Goal: Use online tool/utility: Utilize a website feature to perform a specific function

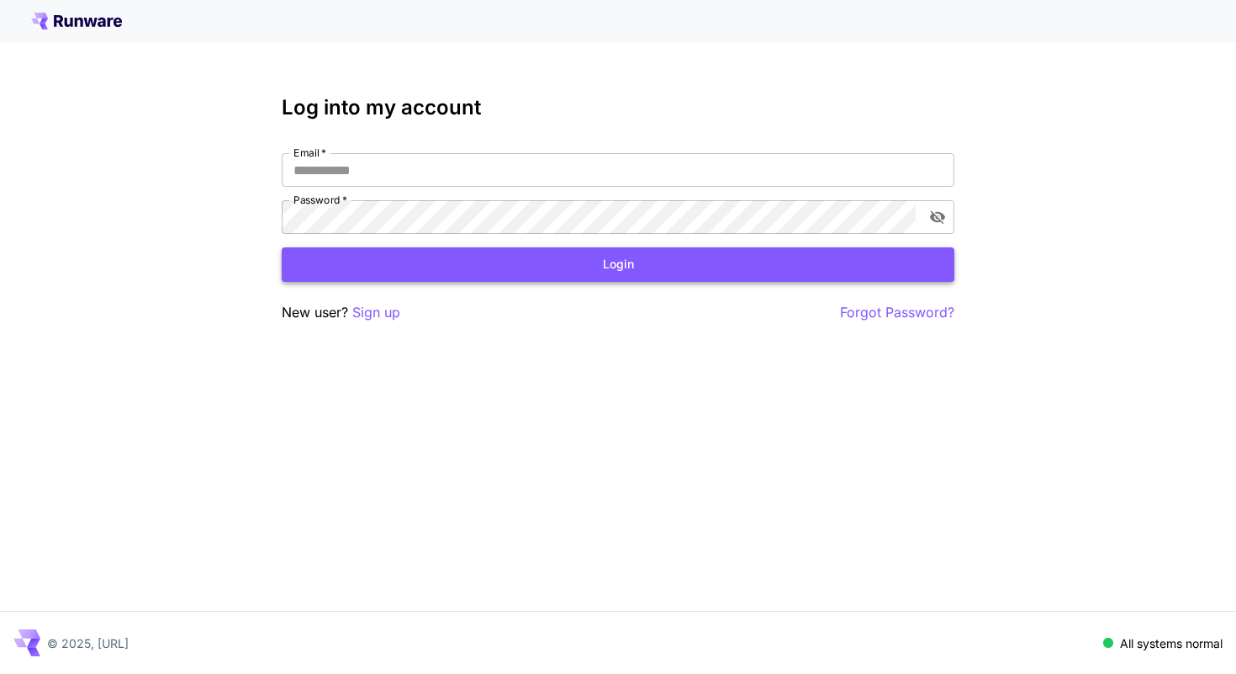
type input "**********"
click at [509, 267] on button "Login" at bounding box center [618, 264] width 673 height 34
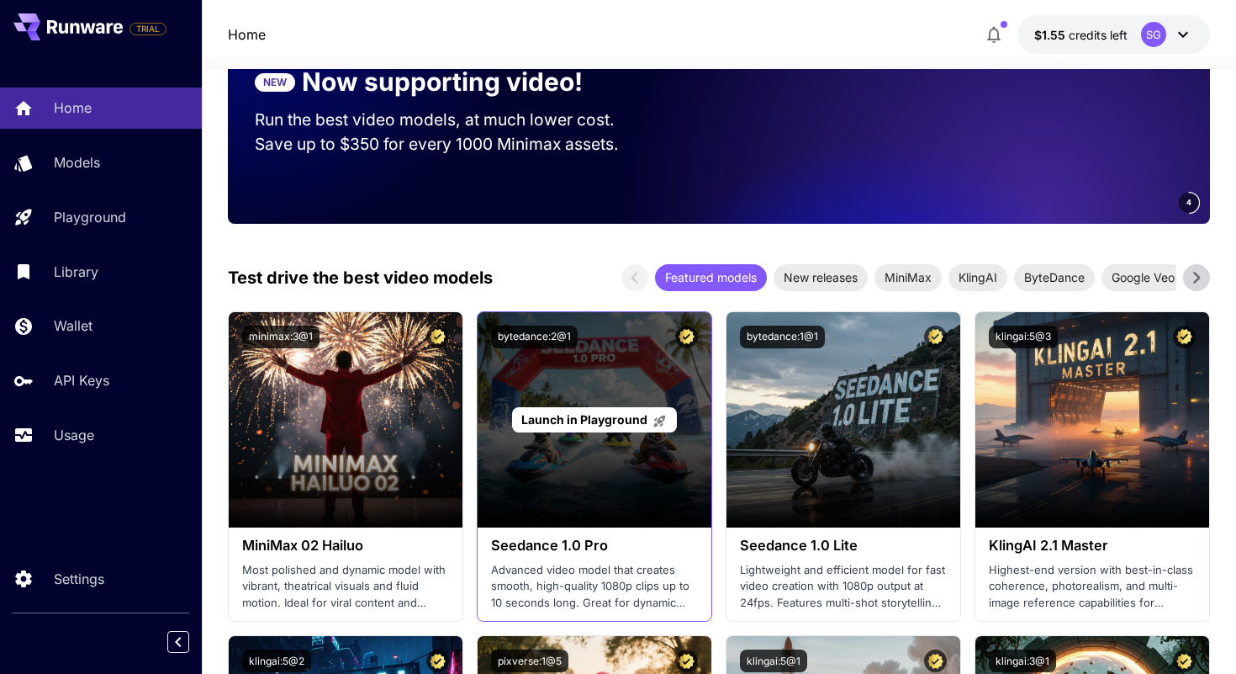
scroll to position [311, 0]
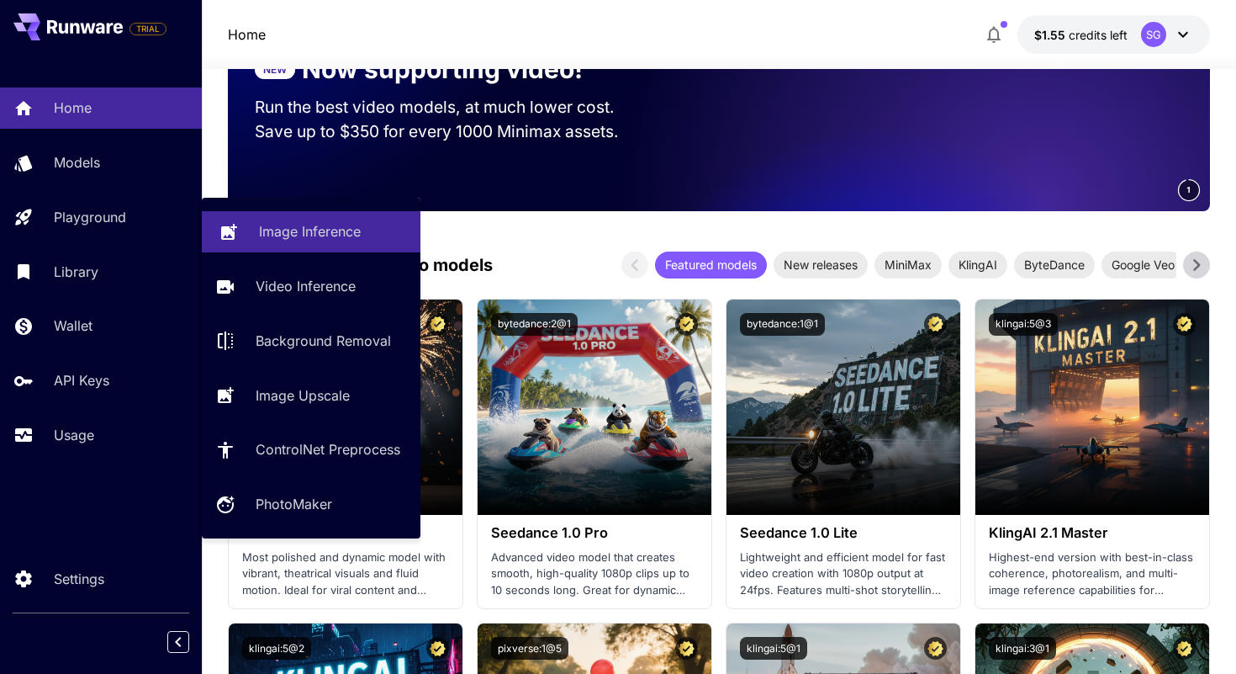
click at [224, 238] on icon at bounding box center [229, 228] width 20 height 20
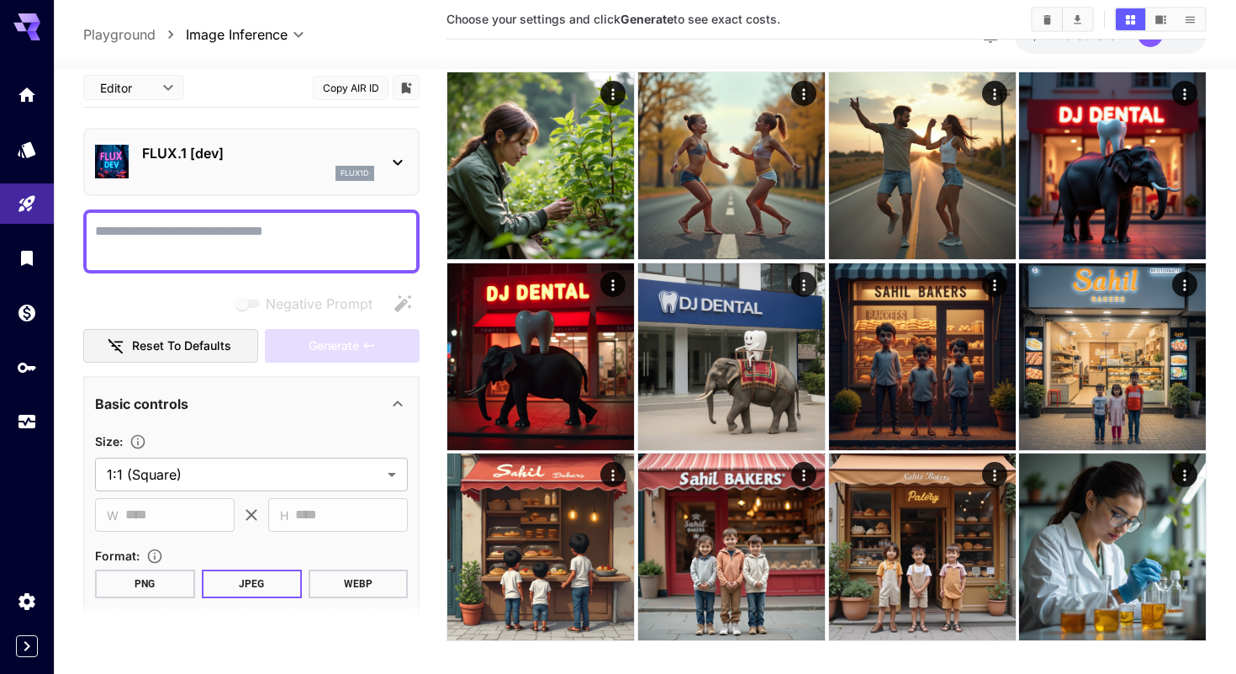
scroll to position [844, 0]
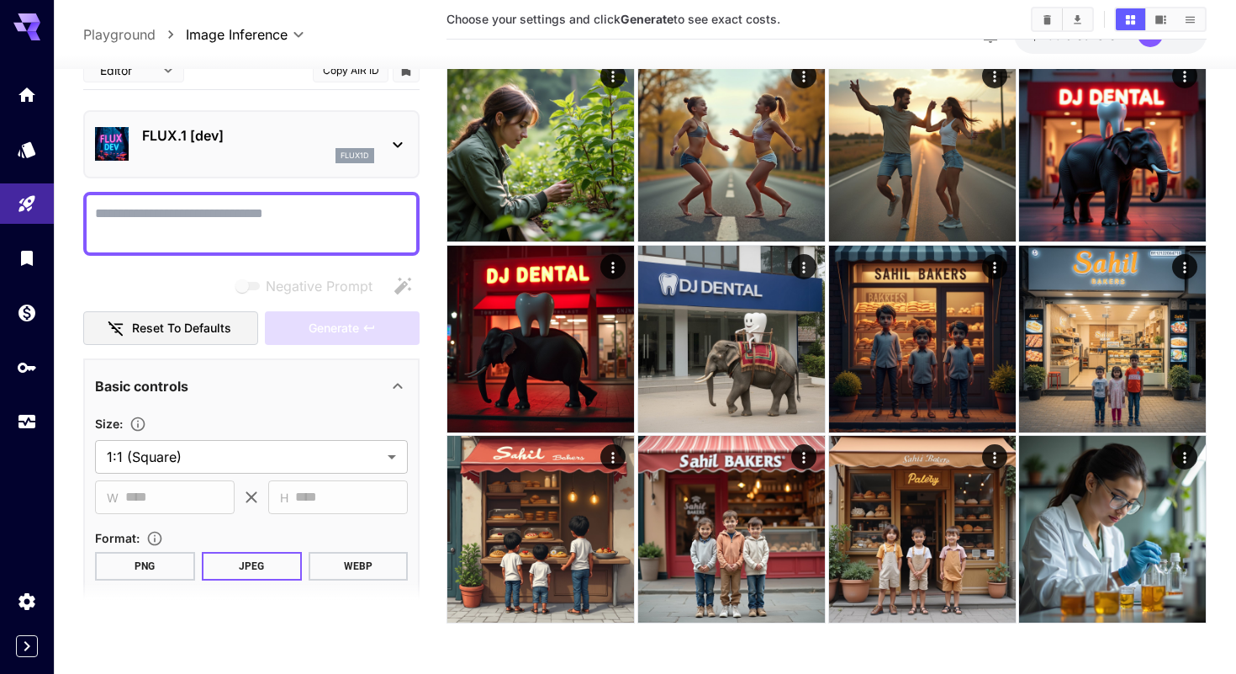
click at [195, 138] on p "FLUX.1 [dev]" at bounding box center [258, 135] width 232 height 20
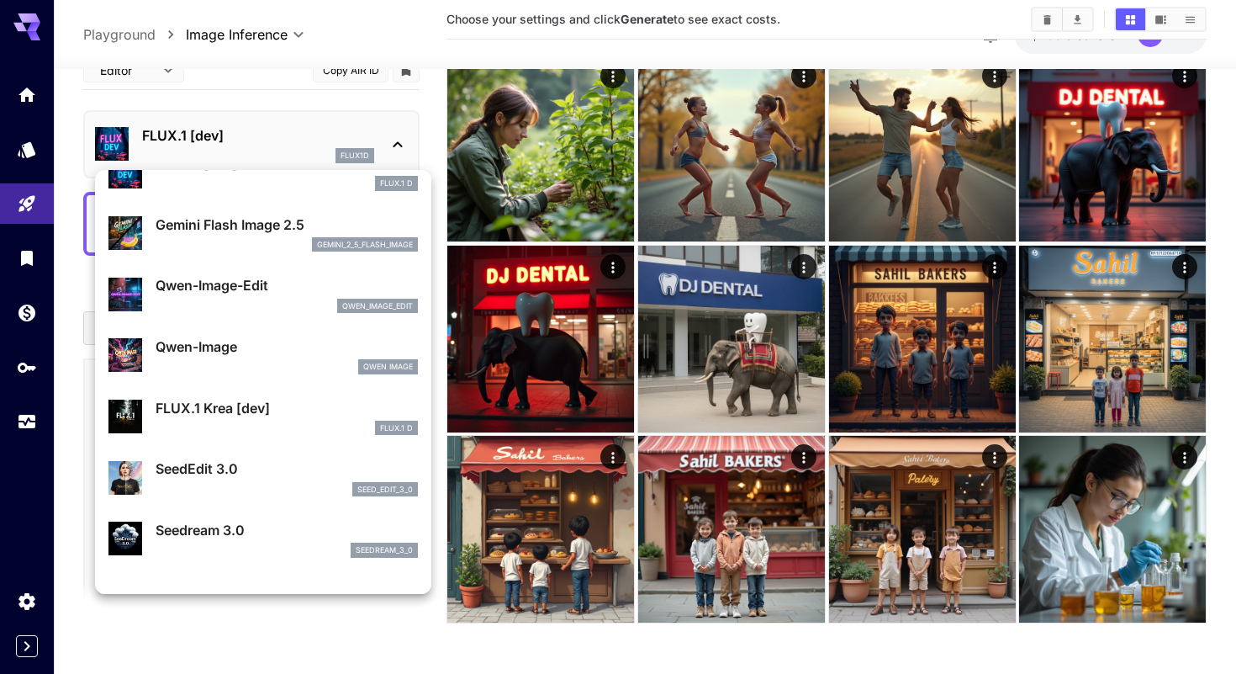
scroll to position [0, 0]
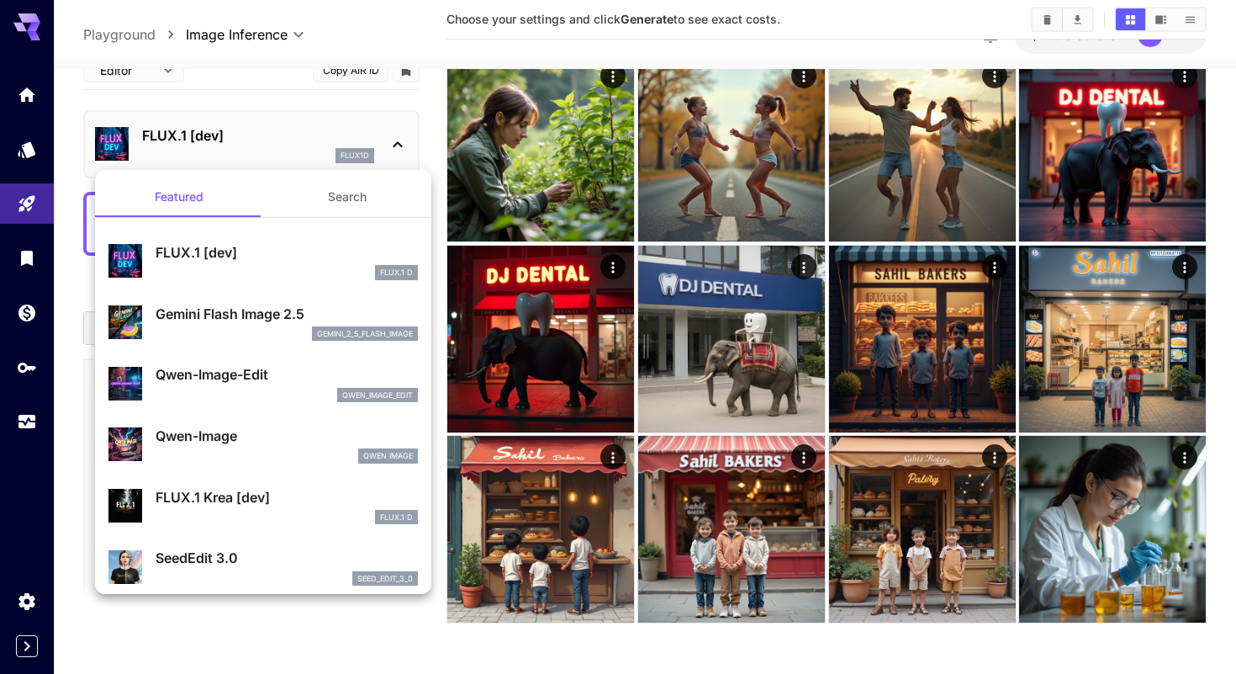
click at [249, 332] on div "gemini_2_5_flash_image" at bounding box center [287, 333] width 262 height 15
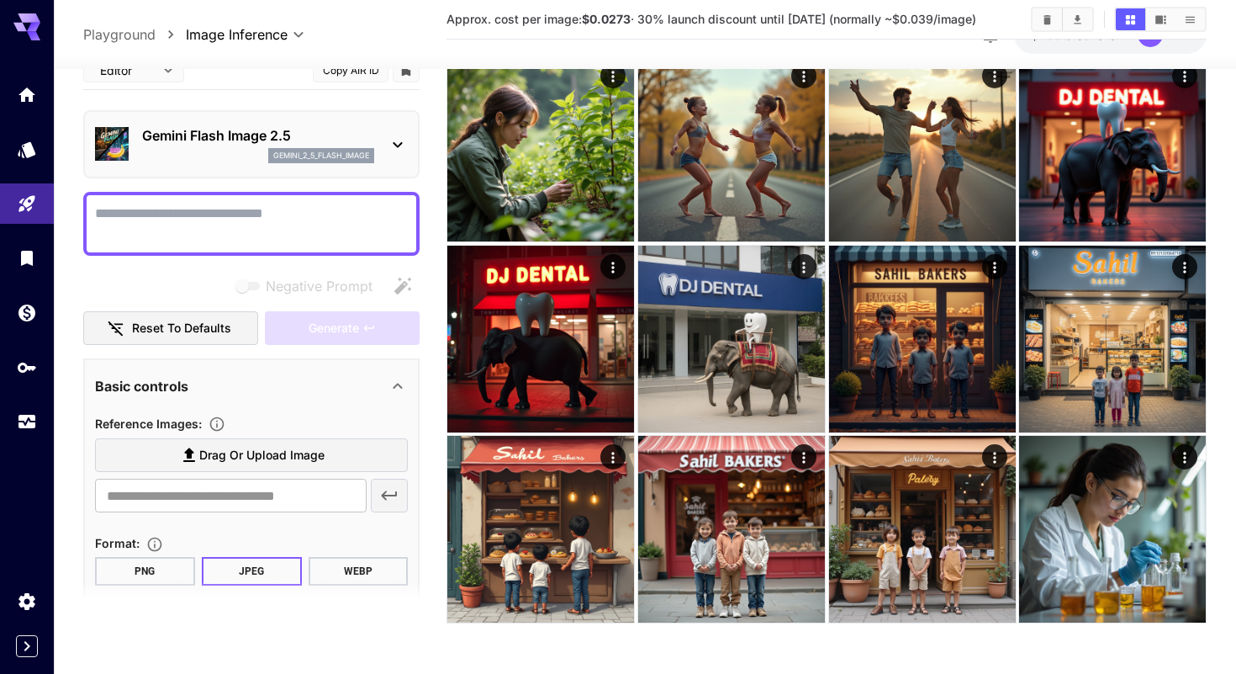
click at [153, 230] on textarea "Negative Prompt" at bounding box center [251, 223] width 313 height 40
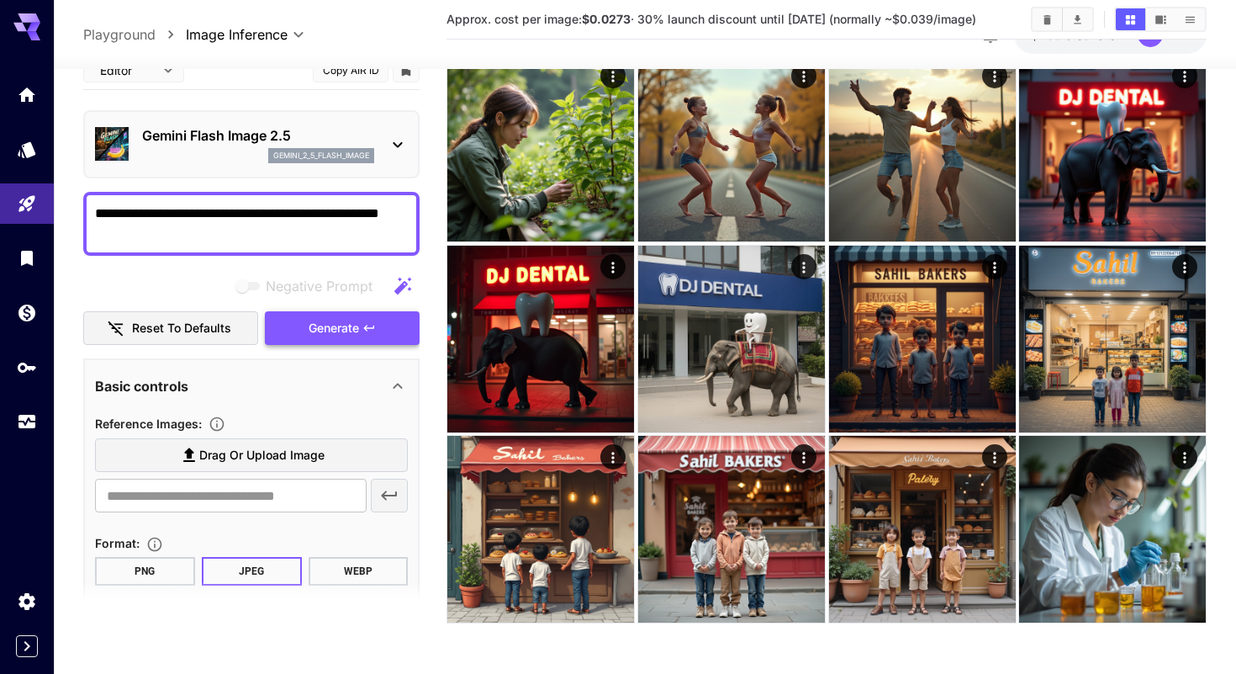
type textarea "**********"
click at [327, 332] on div "Negative Prompt Reset to defaults Generate" at bounding box center [251, 307] width 336 height 77
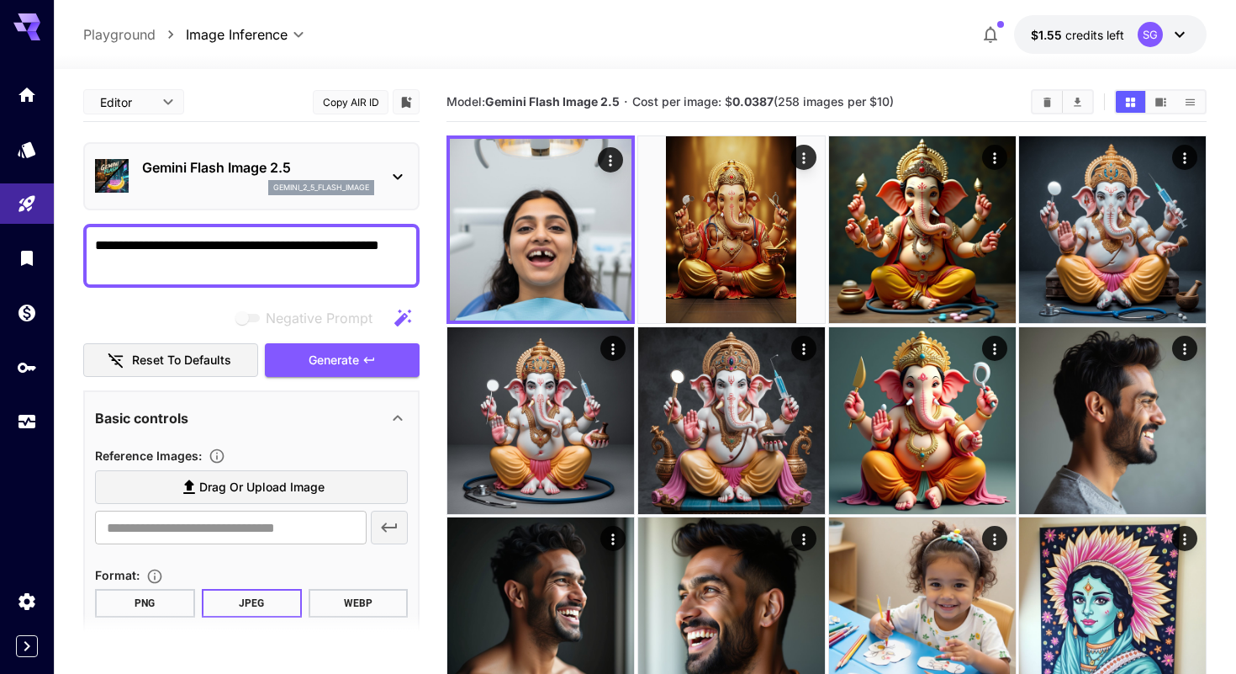
click at [403, 169] on icon at bounding box center [398, 176] width 20 height 20
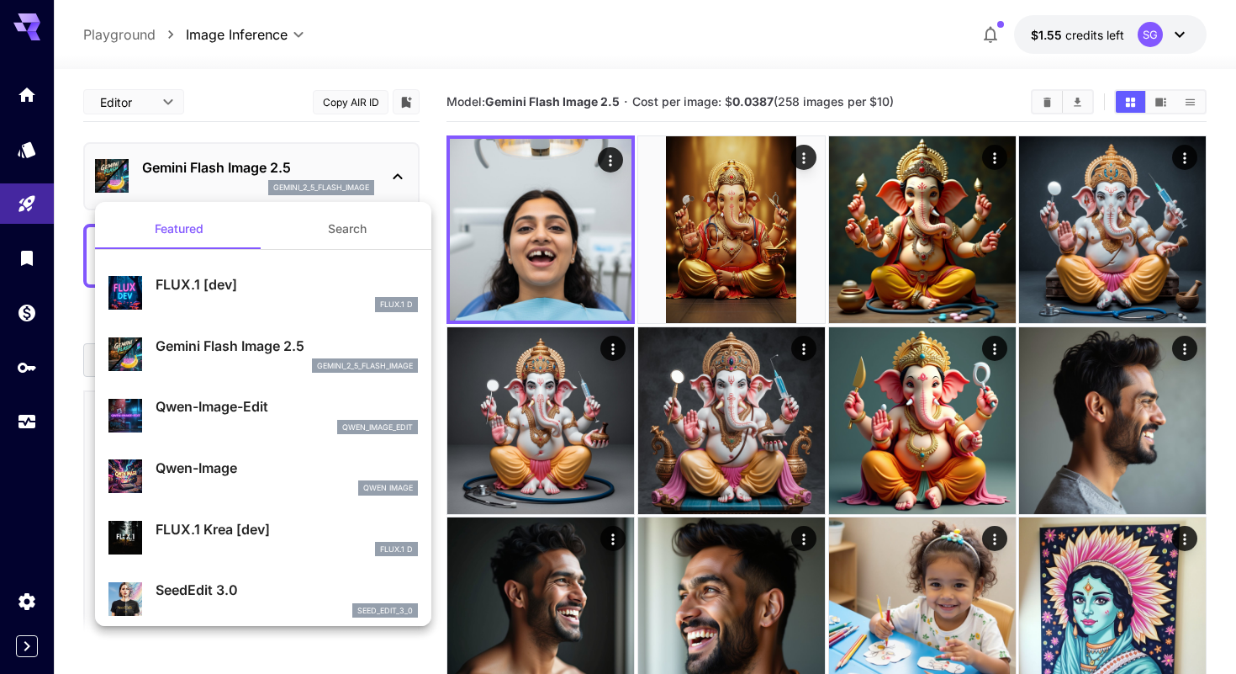
click at [277, 321] on li "FLUX.1 [dev] FLUX.1 D" at bounding box center [263, 292] width 336 height 61
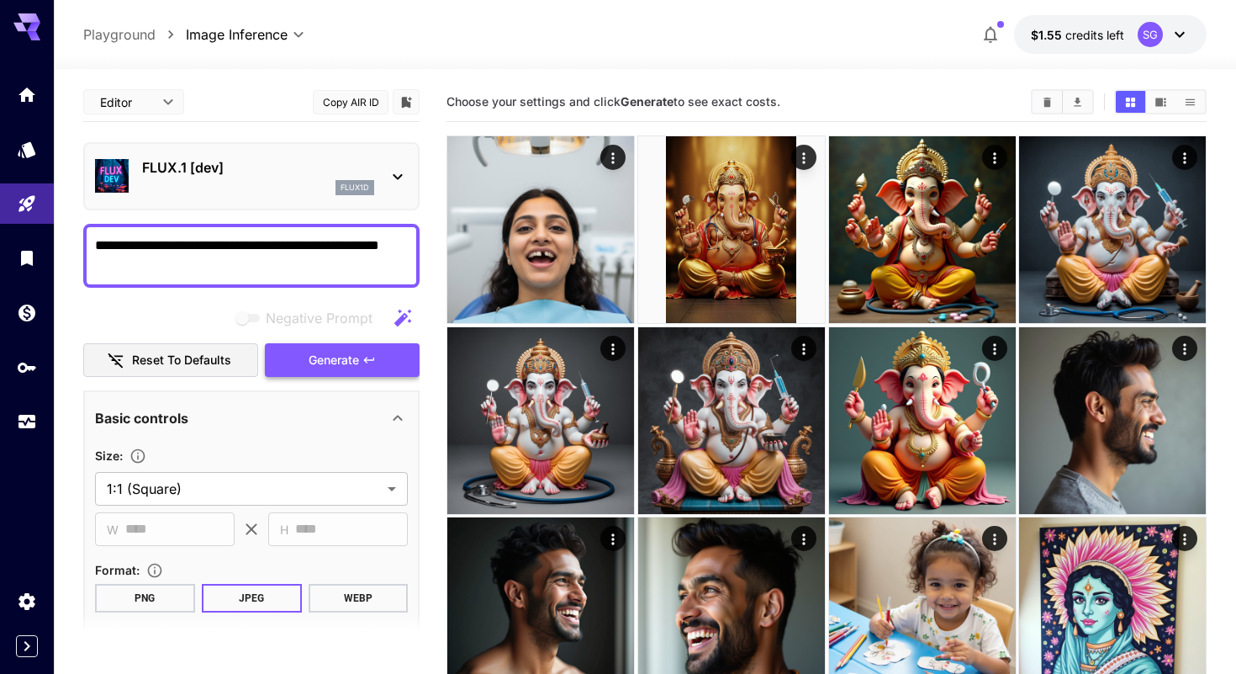
click at [306, 361] on button "Generate" at bounding box center [342, 360] width 155 height 34
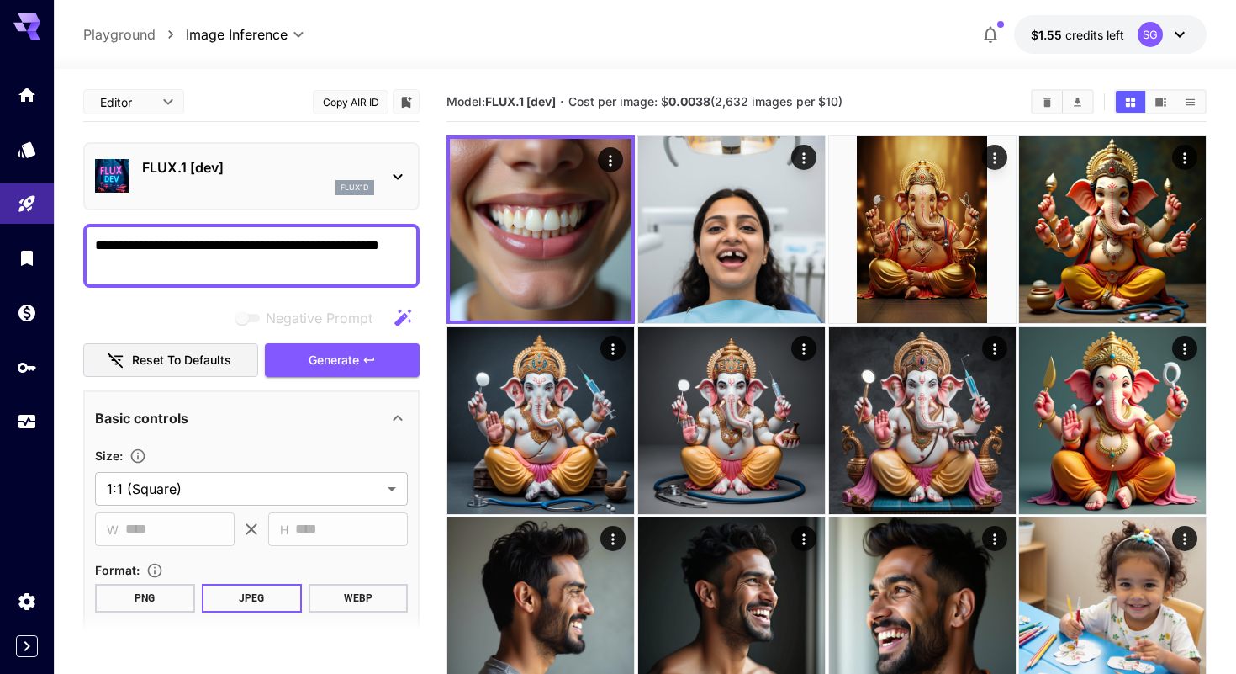
click at [372, 250] on textarea "**********" at bounding box center [251, 255] width 313 height 40
click at [379, 182] on div "FLUX.1 [dev] flux1d" at bounding box center [251, 176] width 313 height 51
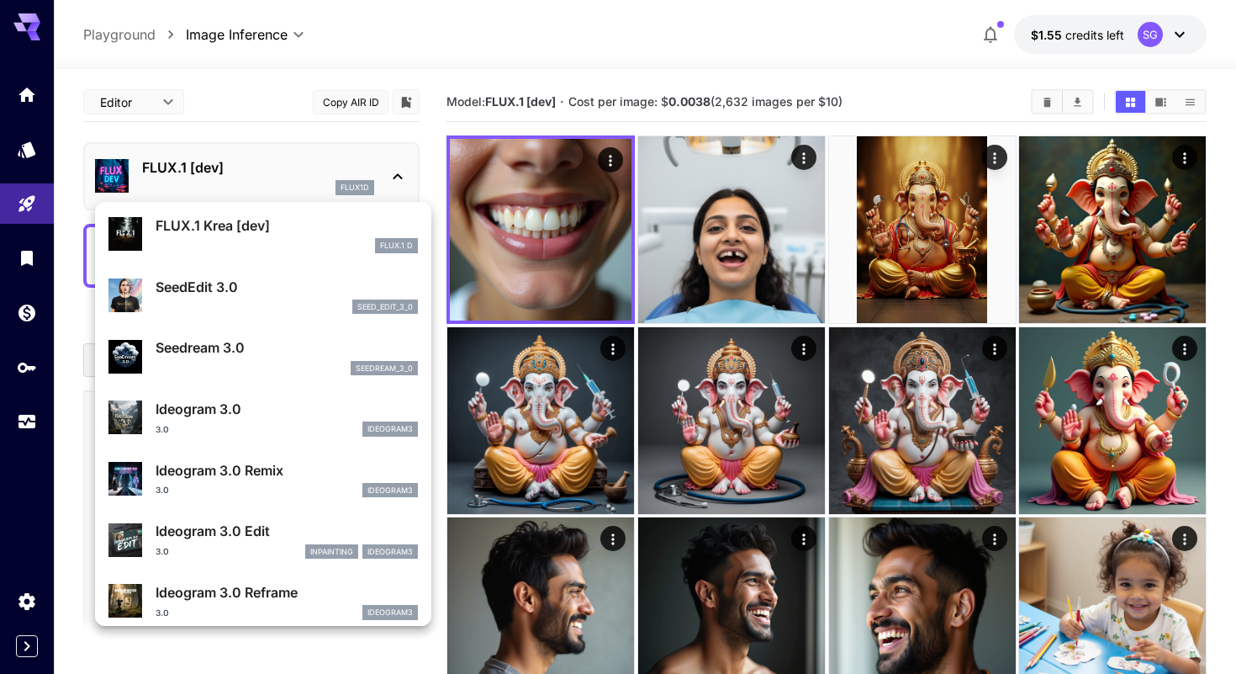
scroll to position [320, 0]
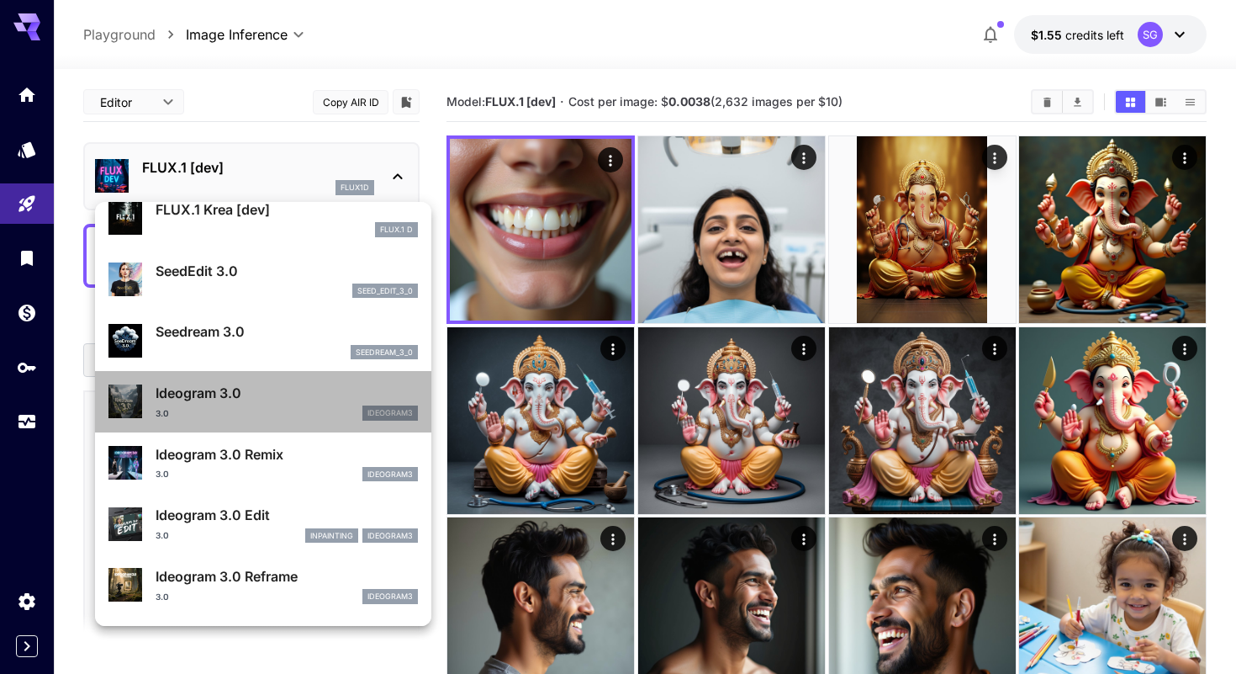
click at [235, 385] on p "Ideogram 3.0" at bounding box center [287, 393] width 262 height 20
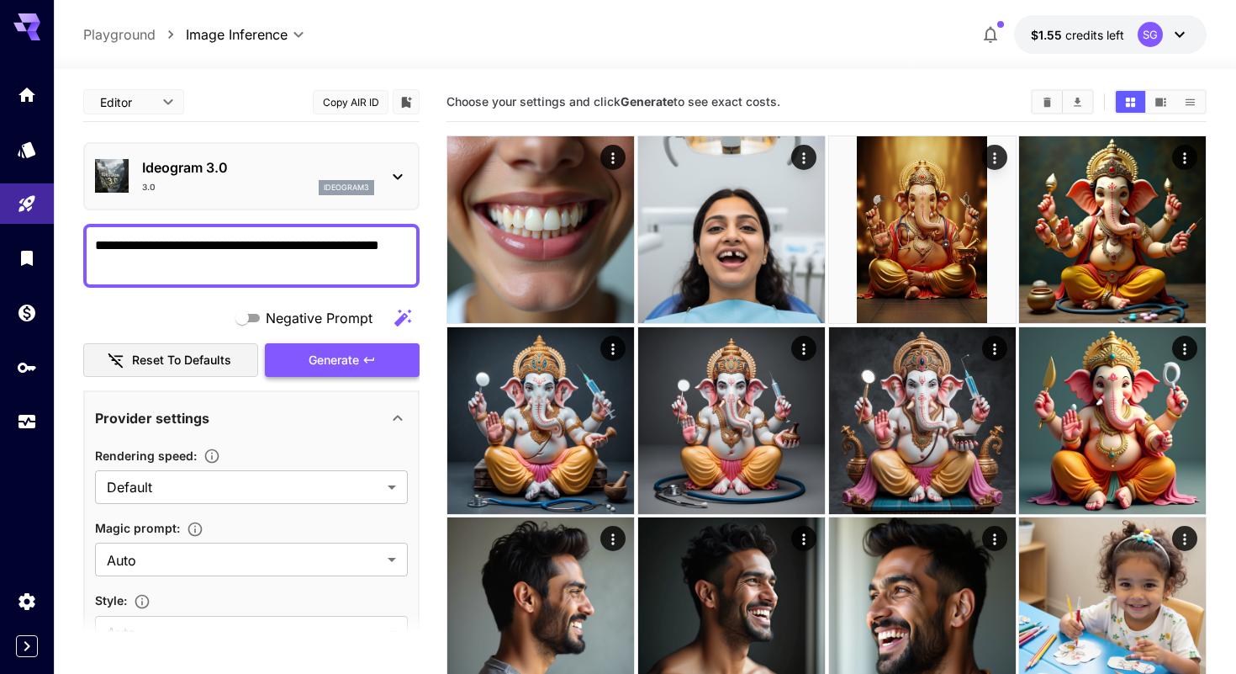
click at [330, 357] on span "Generate" at bounding box center [334, 360] width 50 height 21
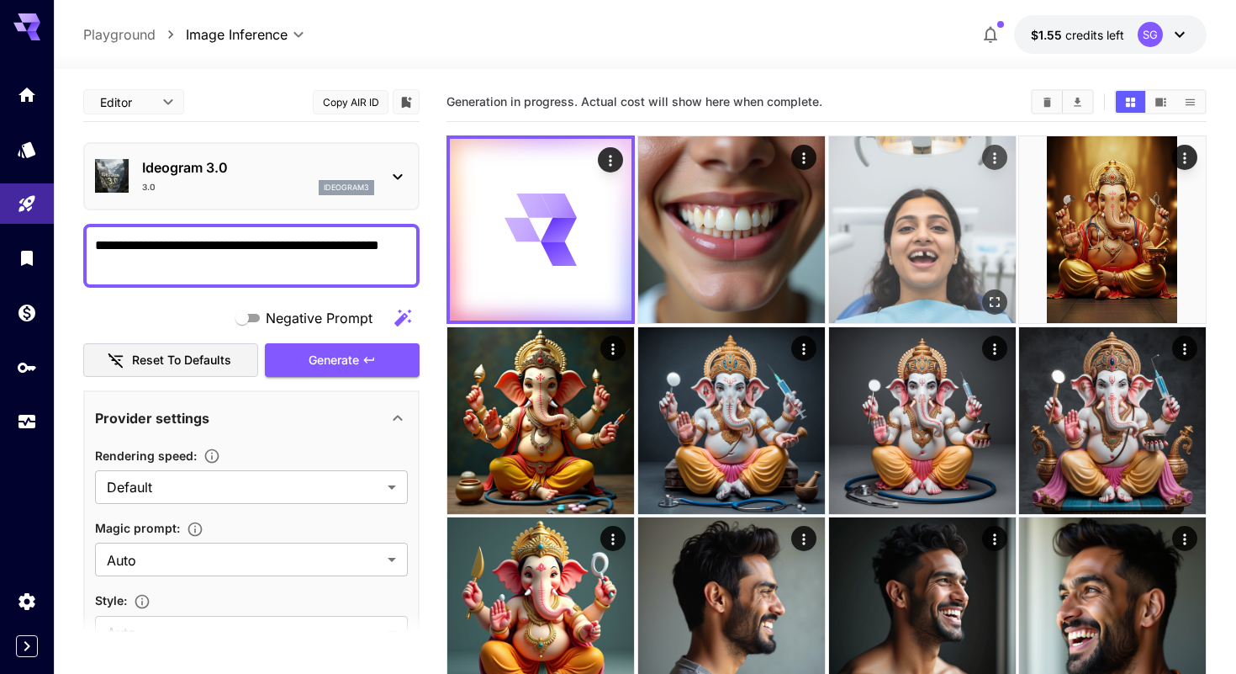
click at [925, 244] on img at bounding box center [922, 229] width 187 height 187
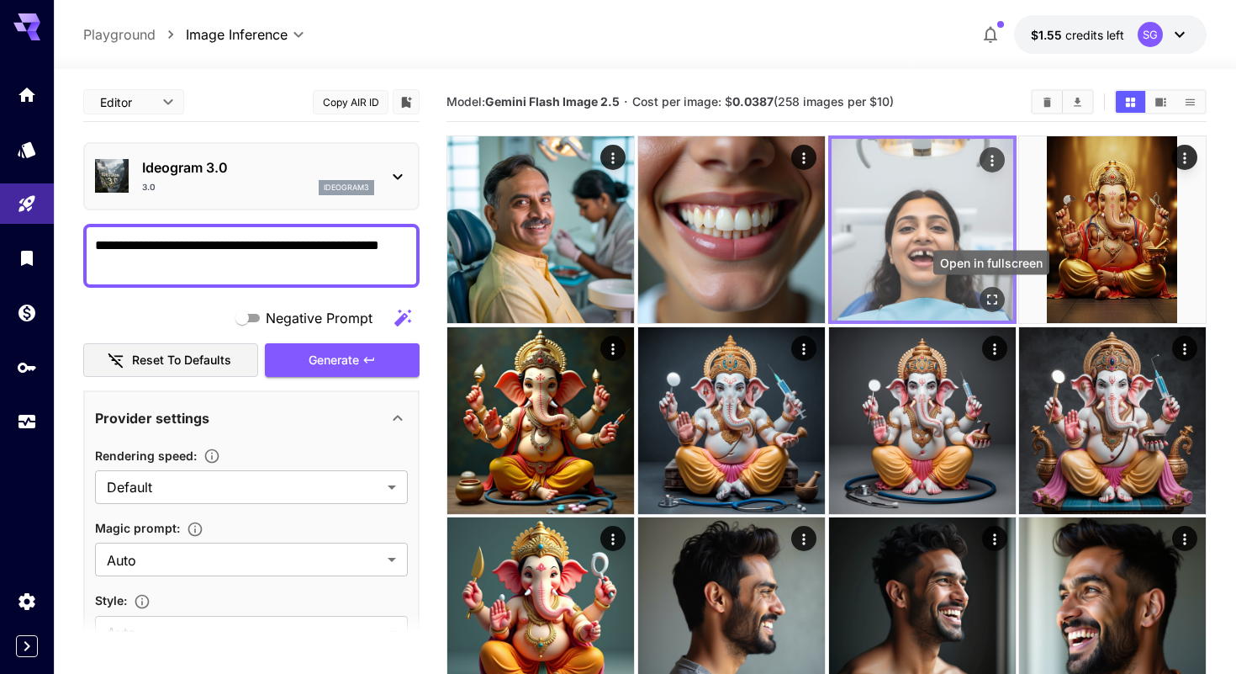
click at [986, 297] on icon "Open in fullscreen" at bounding box center [991, 299] width 10 height 10
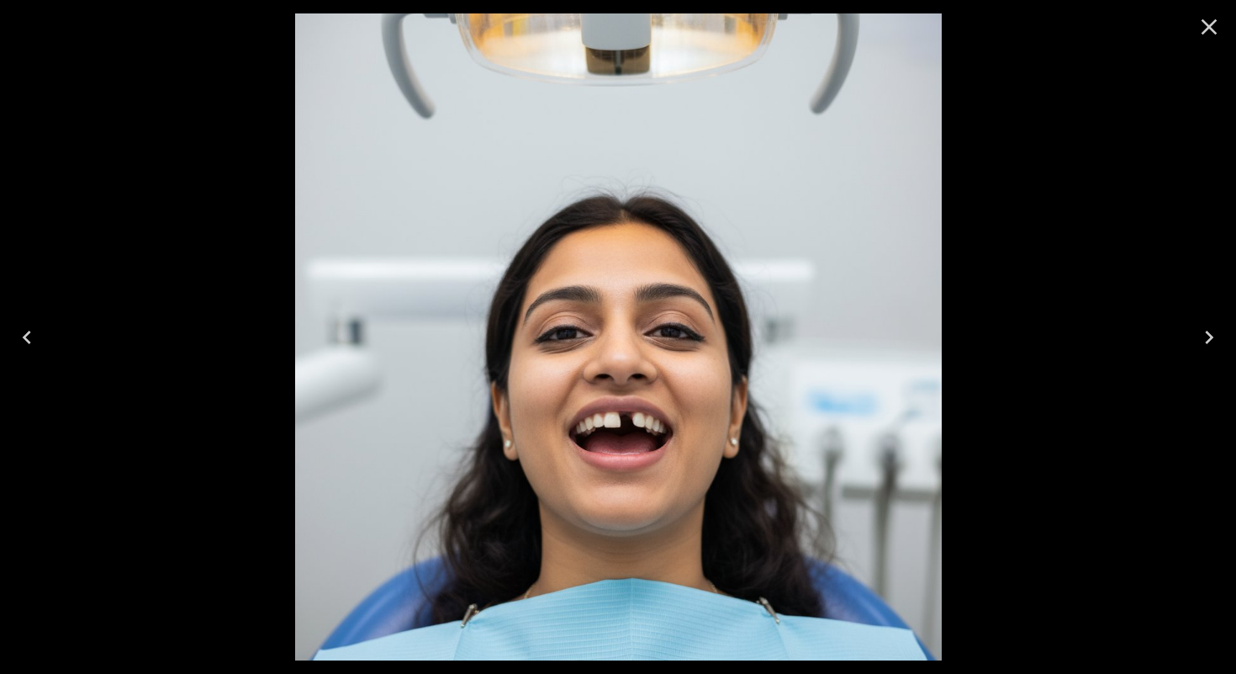
click at [1206, 25] on icon "Close" at bounding box center [1209, 26] width 27 height 27
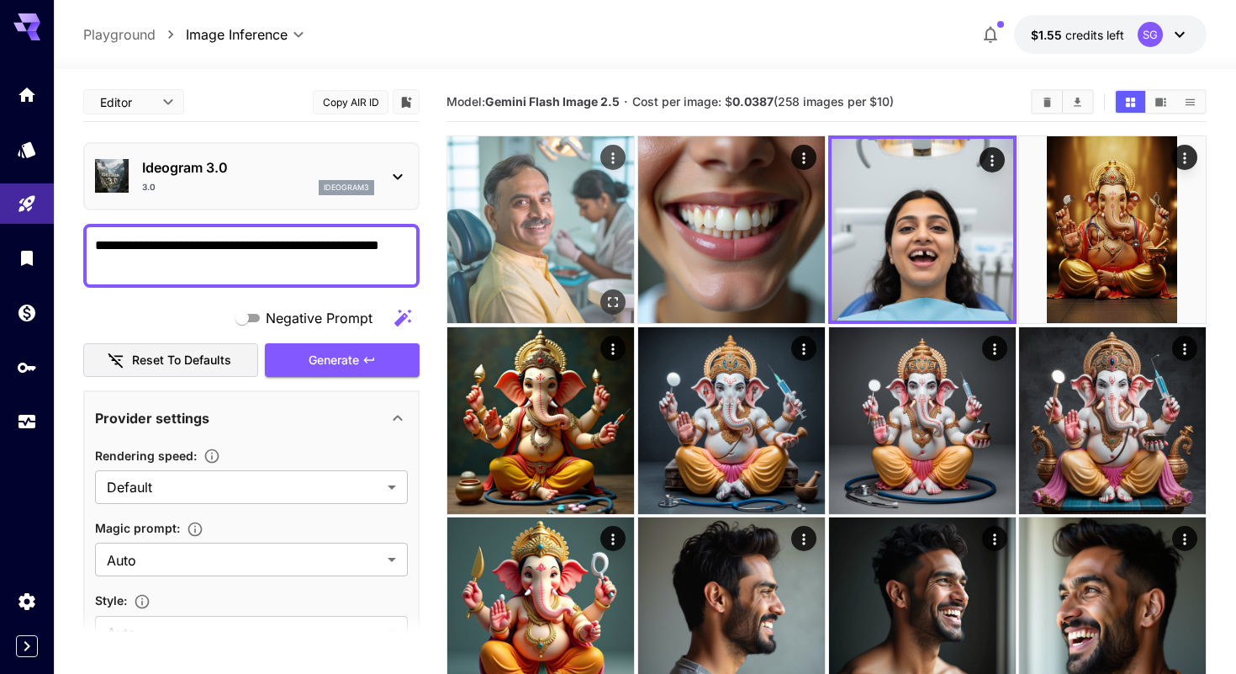
click at [589, 236] on img at bounding box center [540, 229] width 187 height 187
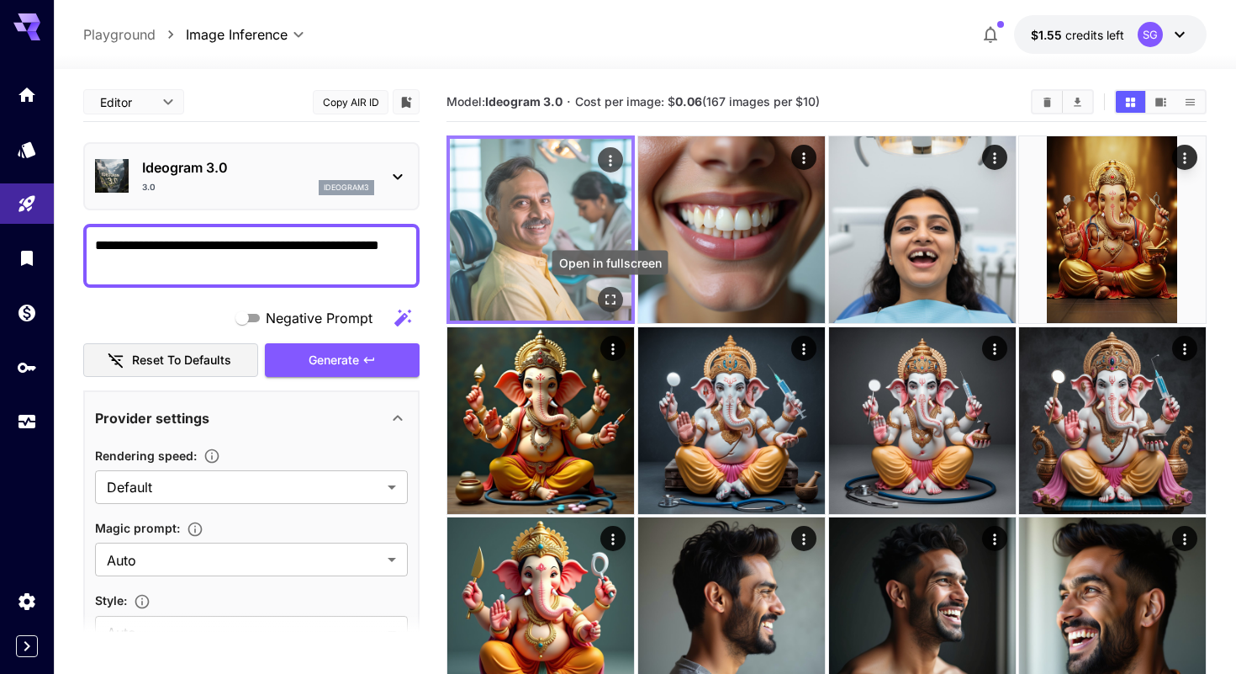
click at [610, 287] on button "Open in fullscreen" at bounding box center [610, 299] width 25 height 25
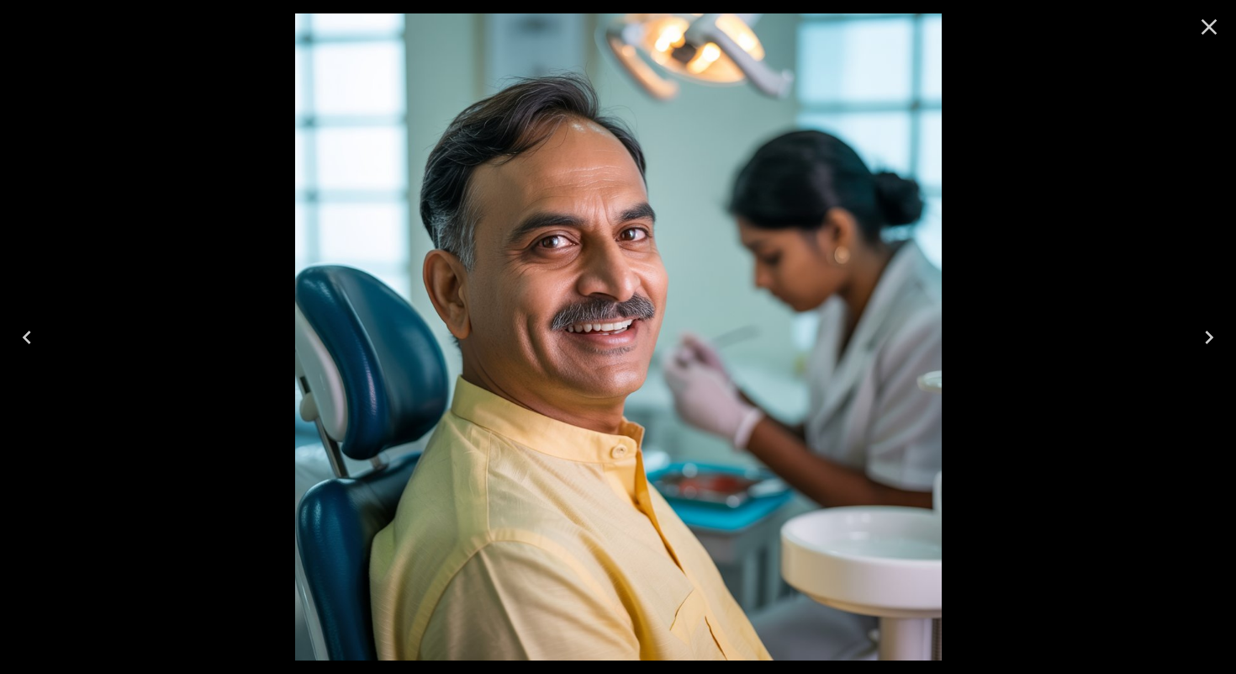
click at [1210, 28] on icon "Close" at bounding box center [1210, 27] width 16 height 16
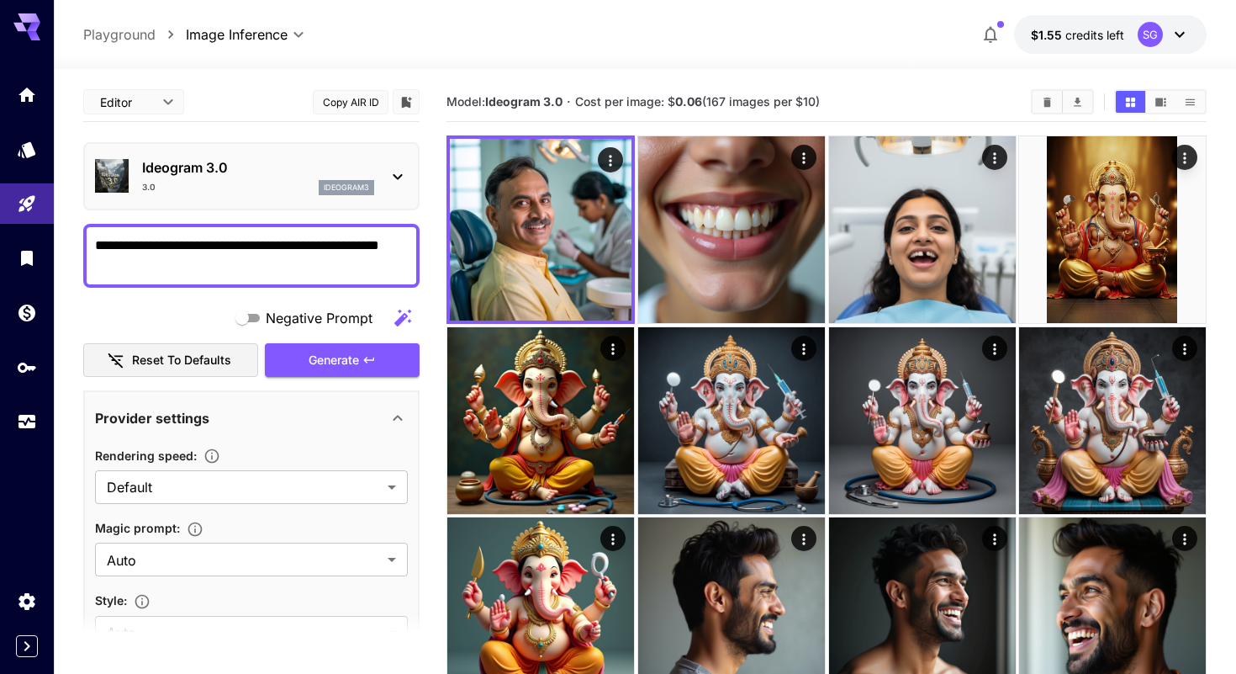
click at [340, 167] on p "Ideogram 3.0" at bounding box center [258, 167] width 232 height 20
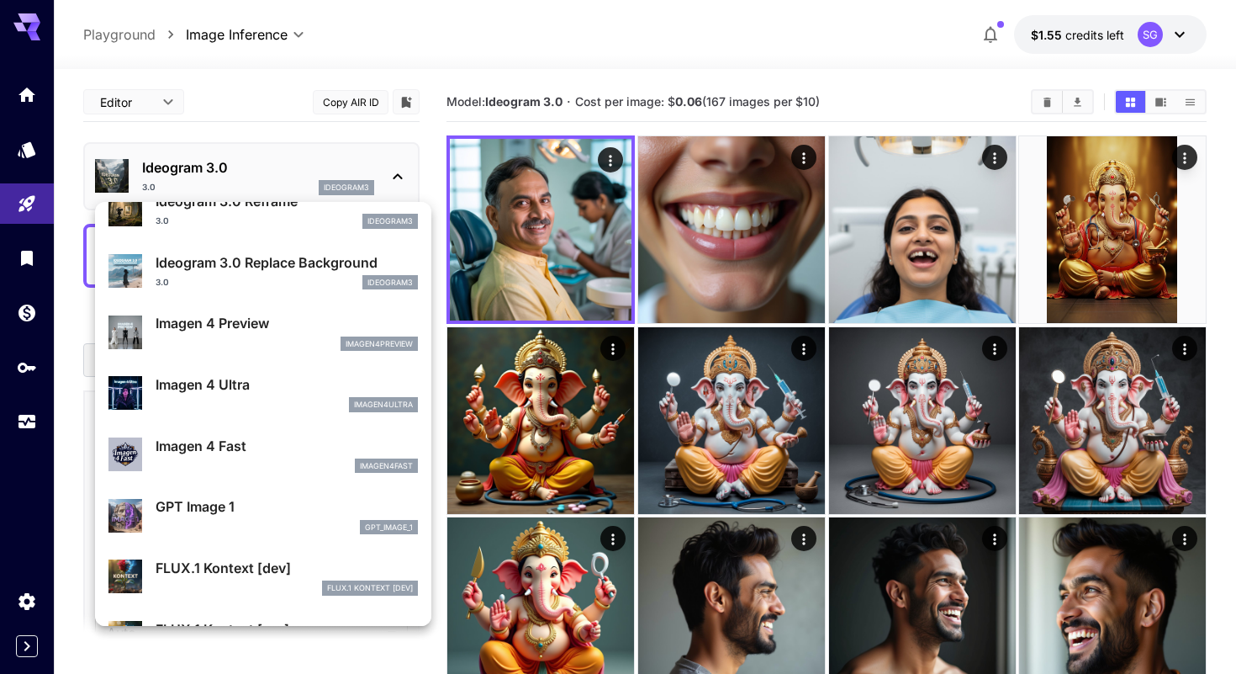
scroll to position [700, 0]
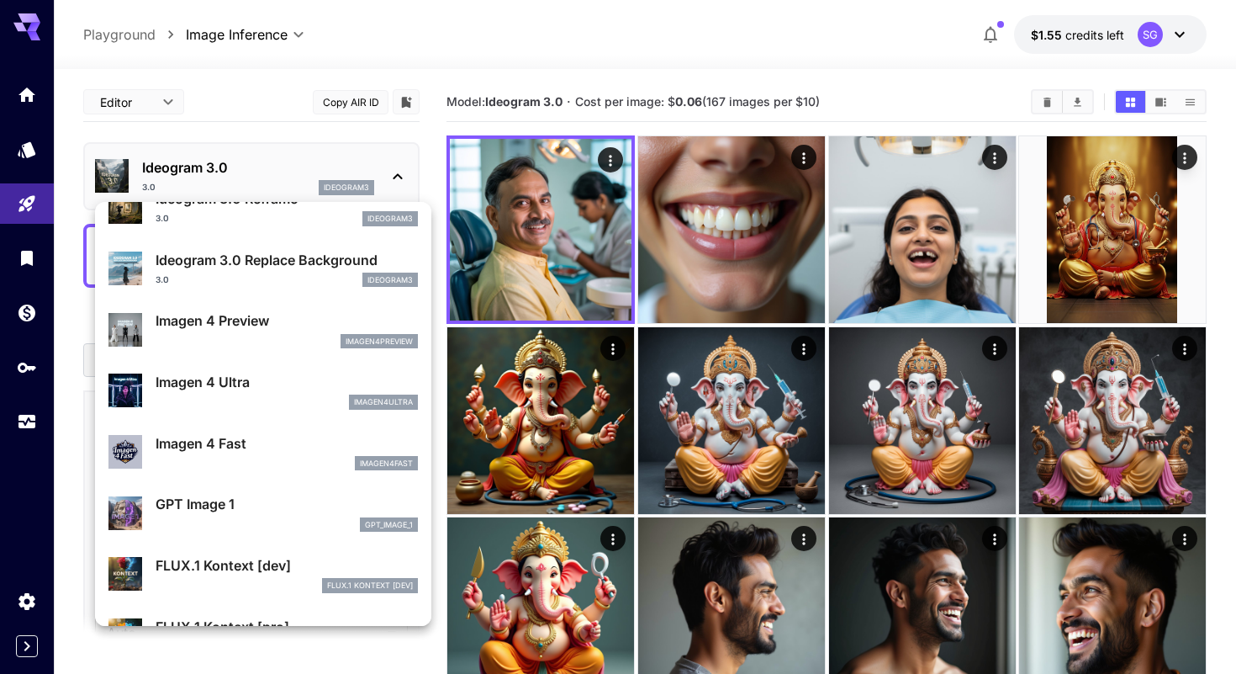
click at [214, 384] on p "Imagen 4 Ultra" at bounding box center [287, 382] width 262 height 20
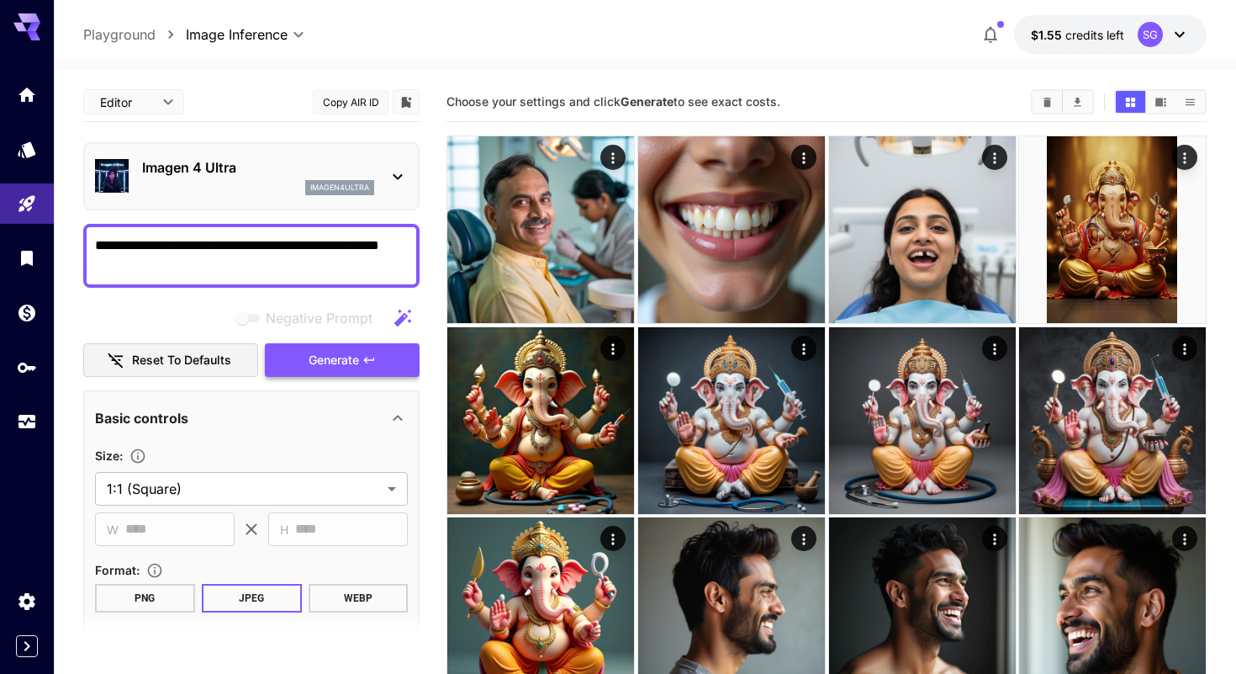
click at [316, 358] on span "Generate" at bounding box center [334, 360] width 50 height 21
